Goal: Information Seeking & Learning: Understand process/instructions

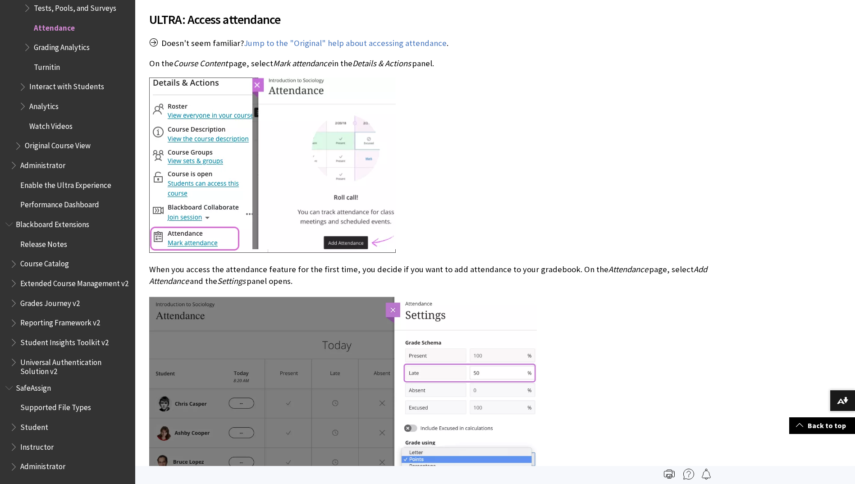
scroll to position [451, 0]
drag, startPoint x: 524, startPoint y: 267, endPoint x: 647, endPoint y: 269, distance: 123.9
click at [647, 269] on p "When you access the attendance feature for the first time, you decide if you wa…" at bounding box center [428, 275] width 559 height 23
click at [646, 269] on p "When you access the attendance feature for the first time, you decide if you wa…" at bounding box center [428, 275] width 559 height 23
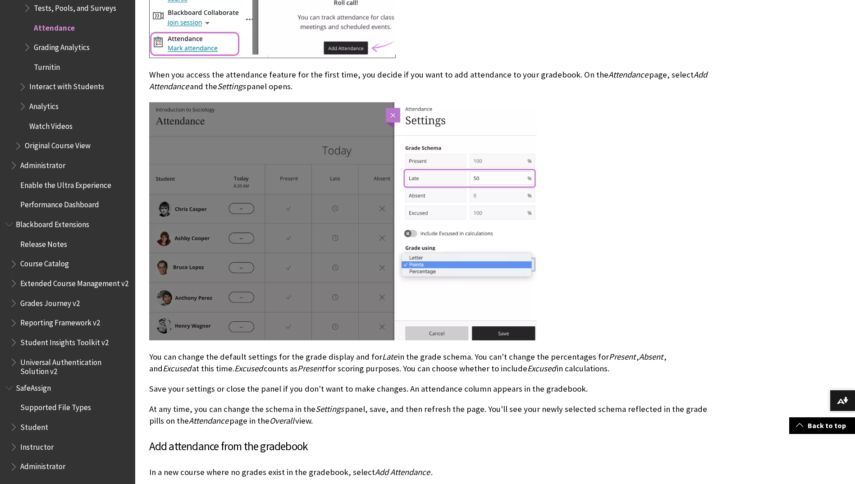
scroll to position [676, 0]
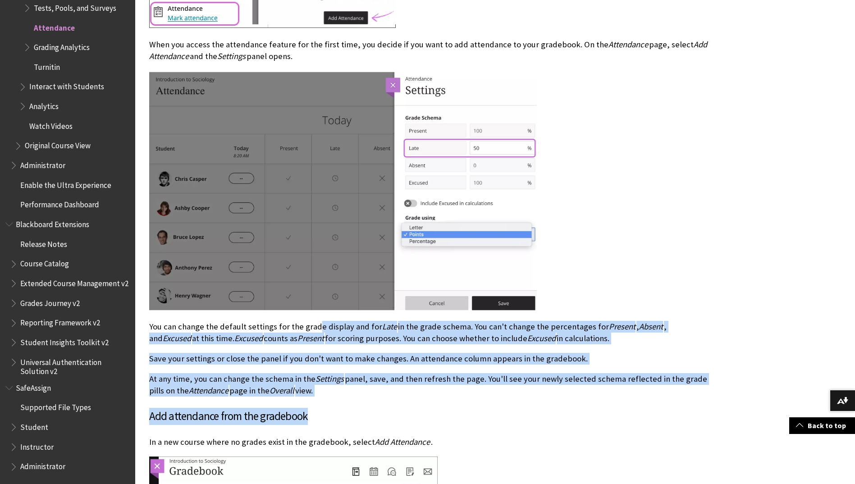
drag, startPoint x: 317, startPoint y: 328, endPoint x: 442, endPoint y: 409, distance: 148.3
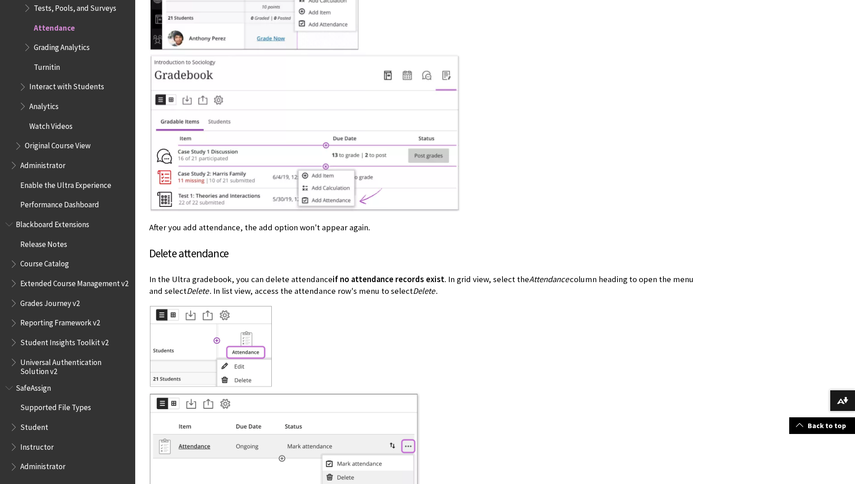
scroll to position [1442, 0]
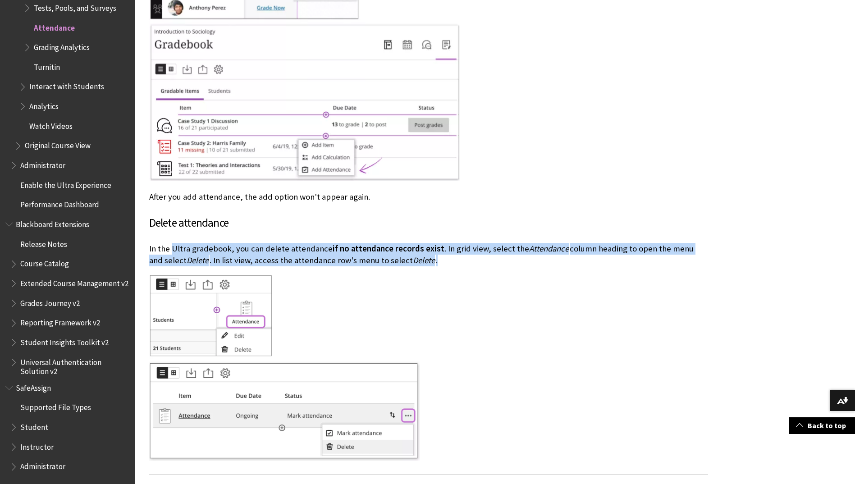
drag, startPoint x: 183, startPoint y: 253, endPoint x: 421, endPoint y: 267, distance: 237.8
drag, startPoint x: 421, startPoint y: 267, endPoint x: 393, endPoint y: 267, distance: 27.9
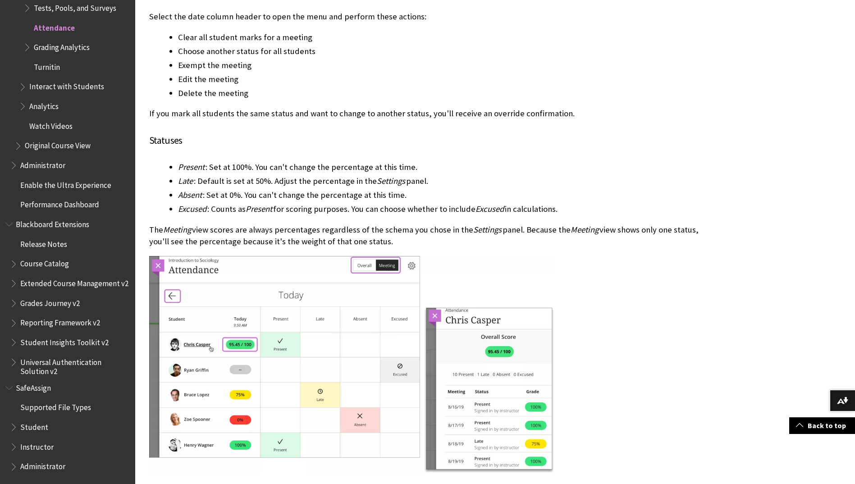
scroll to position [2343, 0]
drag, startPoint x: 524, startPoint y: 225, endPoint x: 667, endPoint y: 230, distance: 142.9
click at [667, 230] on p "The Meeting view scores are always percentages regardless of the schema you cho…" at bounding box center [428, 234] width 559 height 23
drag, startPoint x: 667, startPoint y: 230, endPoint x: 651, endPoint y: 230, distance: 16.7
click at [651, 230] on p "The Meeting view scores are always percentages regardless of the schema you cho…" at bounding box center [428, 234] width 559 height 23
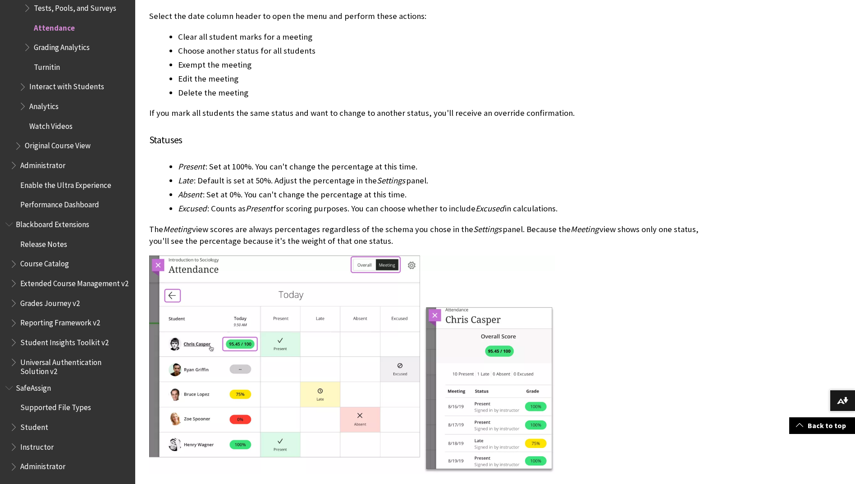
drag, startPoint x: 255, startPoint y: 240, endPoint x: 403, endPoint y: 236, distance: 147.4
click at [403, 236] on p "The Meeting view scores are always percentages regardless of the schema you cho…" at bounding box center [428, 234] width 559 height 23
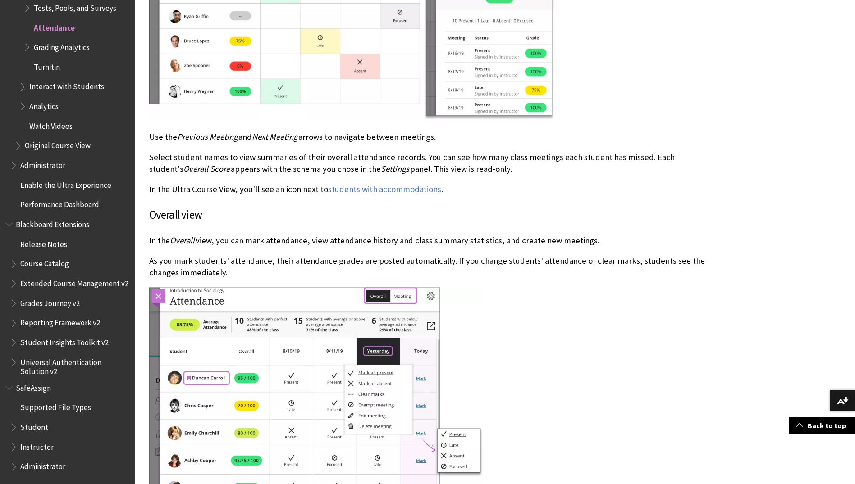
scroll to position [2703, 0]
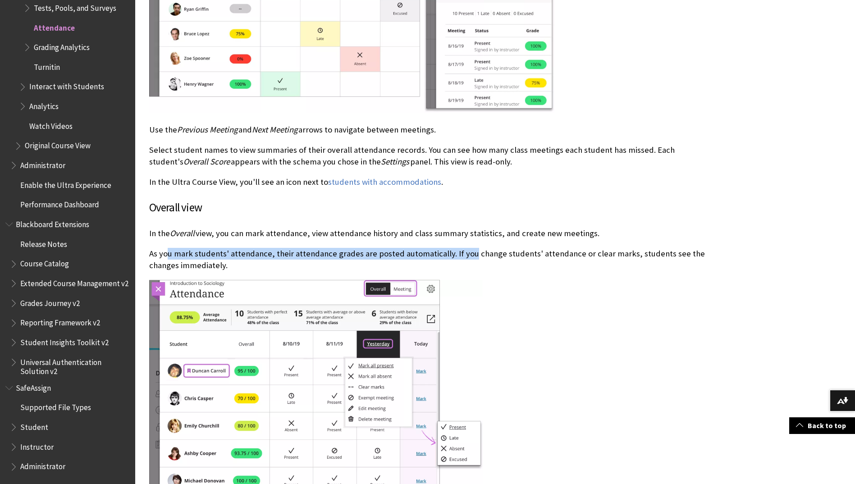
drag, startPoint x: 169, startPoint y: 241, endPoint x: 467, endPoint y: 244, distance: 297.8
drag, startPoint x: 467, startPoint y: 244, endPoint x: 419, endPoint y: 229, distance: 50.0
click at [419, 229] on p "In the Overall view, you can mark attendance, view attendance history and class…" at bounding box center [428, 234] width 559 height 12
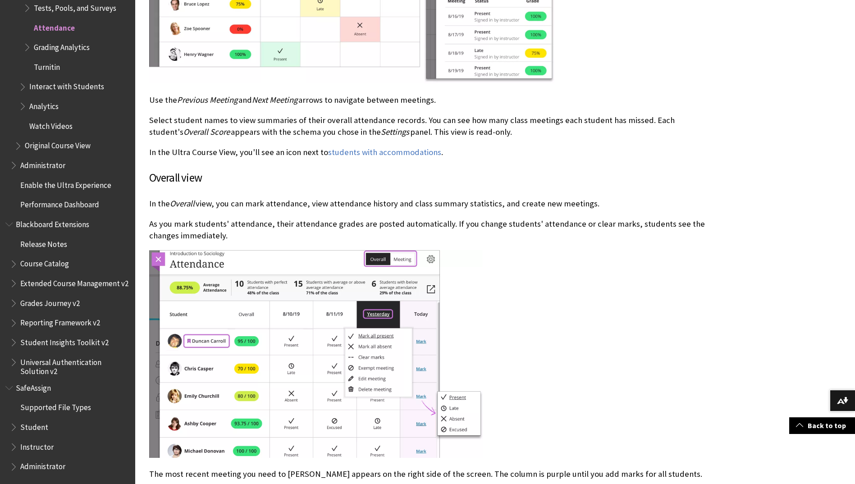
scroll to position [2748, 0]
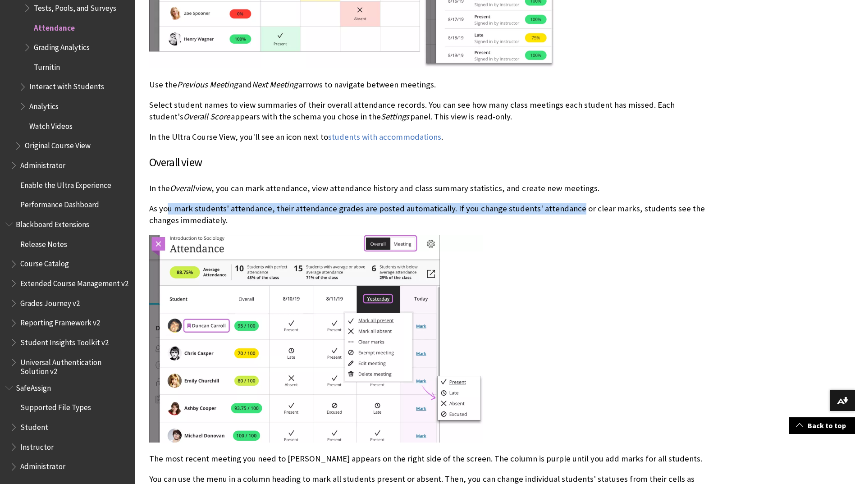
drag, startPoint x: 168, startPoint y: 203, endPoint x: 568, endPoint y: 208, distance: 399.2
click at [568, 208] on p "As you mark students' attendance, their attendance grades are posted automatica…" at bounding box center [428, 214] width 559 height 23
drag, startPoint x: 568, startPoint y: 208, endPoint x: 525, endPoint y: 213, distance: 43.1
click at [525, 213] on p "As you mark students' attendance, their attendance grades are posted automatica…" at bounding box center [428, 214] width 559 height 23
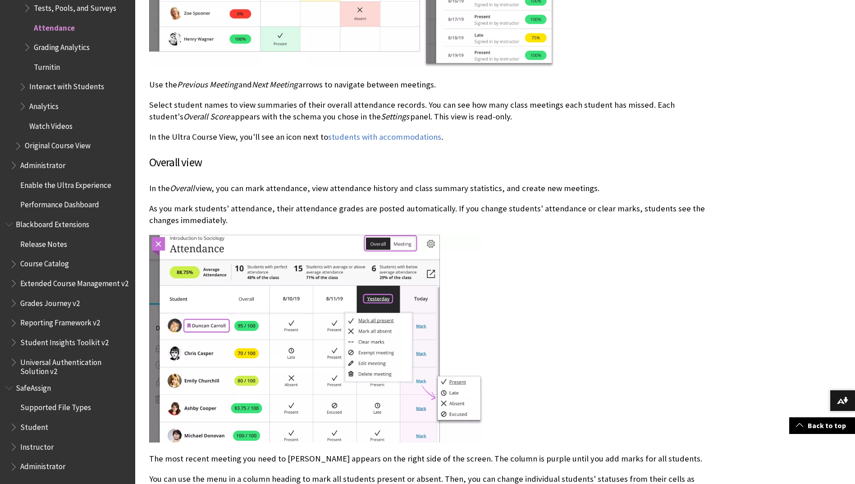
click at [520, 212] on p "As you mark students' attendance, their attendance grades are posted automatica…" at bounding box center [428, 214] width 559 height 23
click at [416, 193] on p "In the Overall view, you can mark attendance, view attendance history and class…" at bounding box center [428, 188] width 559 height 12
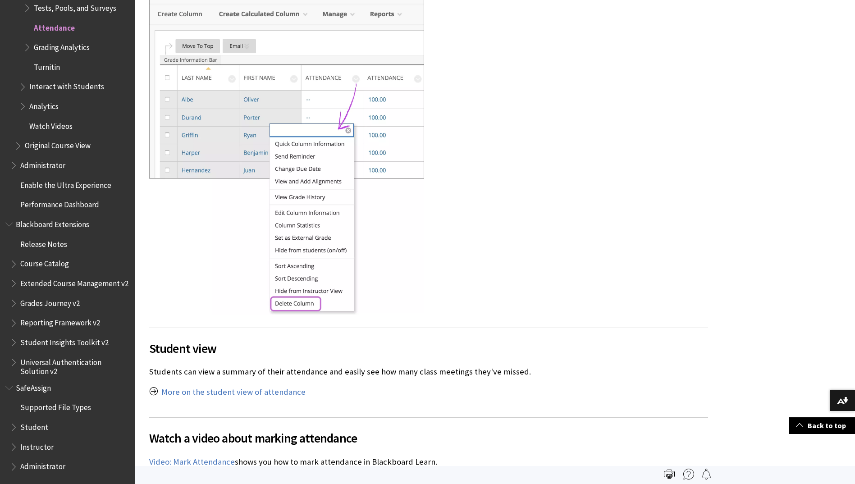
scroll to position [8380, 0]
